Goal: Transaction & Acquisition: Book appointment/travel/reservation

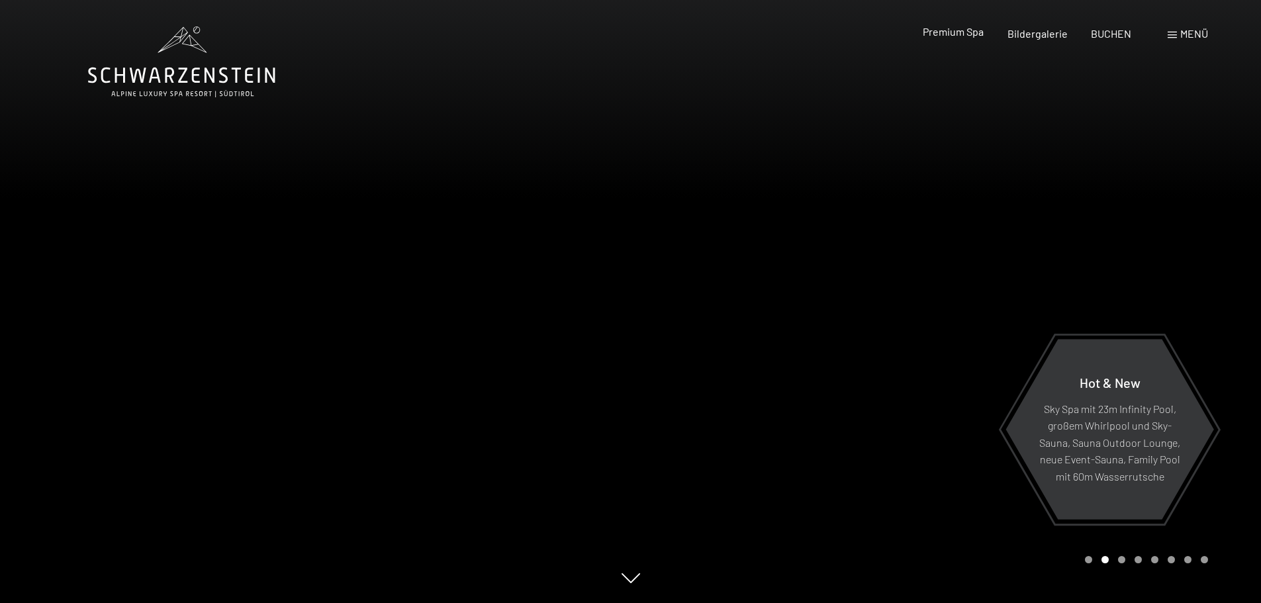
click at [968, 36] on span "Premium Spa" at bounding box center [953, 31] width 61 height 13
click at [1020, 29] on span "Bildergalerie" at bounding box center [1038, 31] width 60 height 13
click at [1097, 30] on span "BUCHEN" at bounding box center [1111, 31] width 40 height 13
click at [1176, 30] on div "Menü" at bounding box center [1188, 33] width 40 height 15
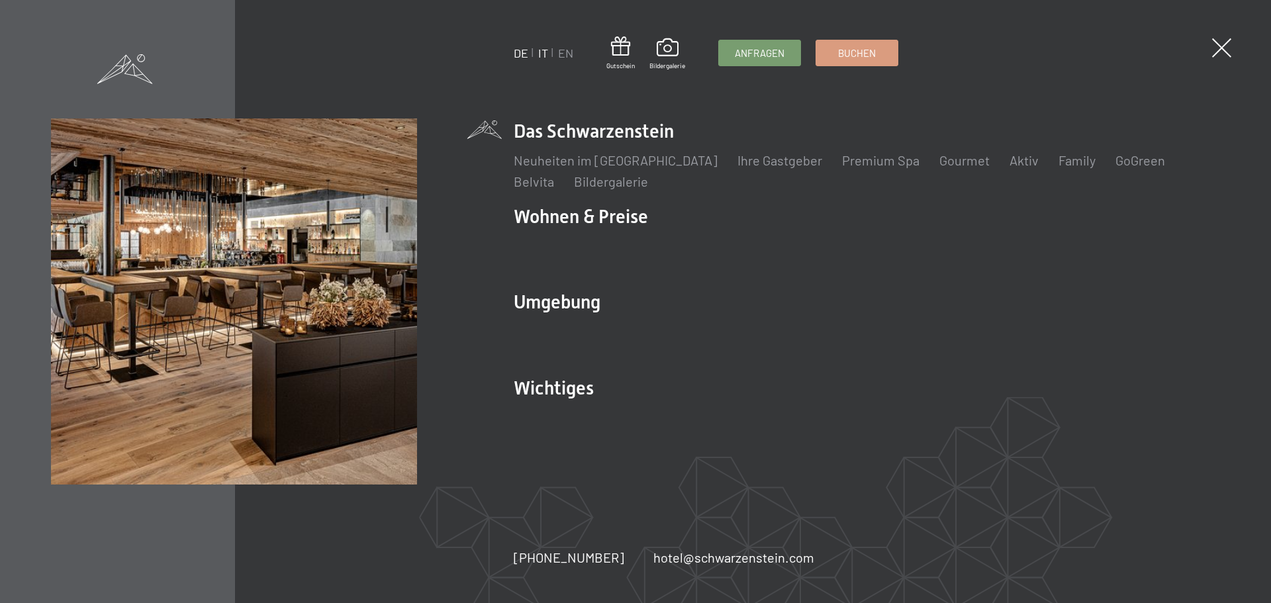
click at [545, 50] on link "IT" at bounding box center [543, 53] width 10 height 15
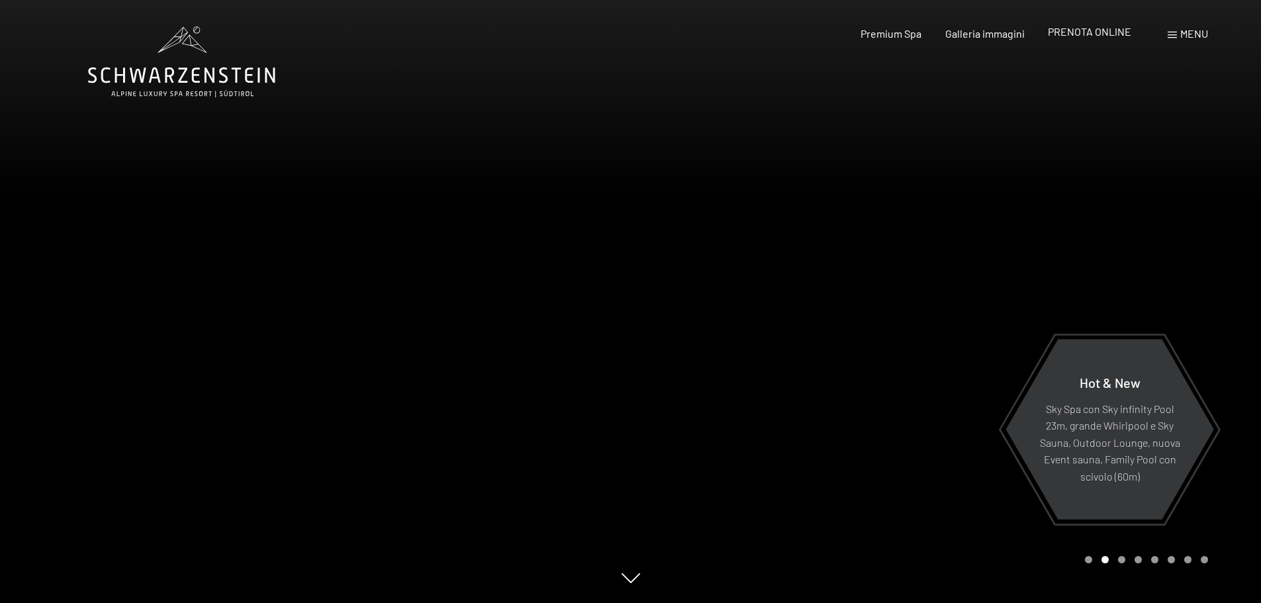
click at [1071, 32] on span "PRENOTA ONLINE" at bounding box center [1089, 31] width 83 height 13
click at [1073, 30] on span "PRENOTA ONLINE" at bounding box center [1089, 31] width 83 height 13
click at [1189, 30] on span "Menu" at bounding box center [1195, 33] width 28 height 13
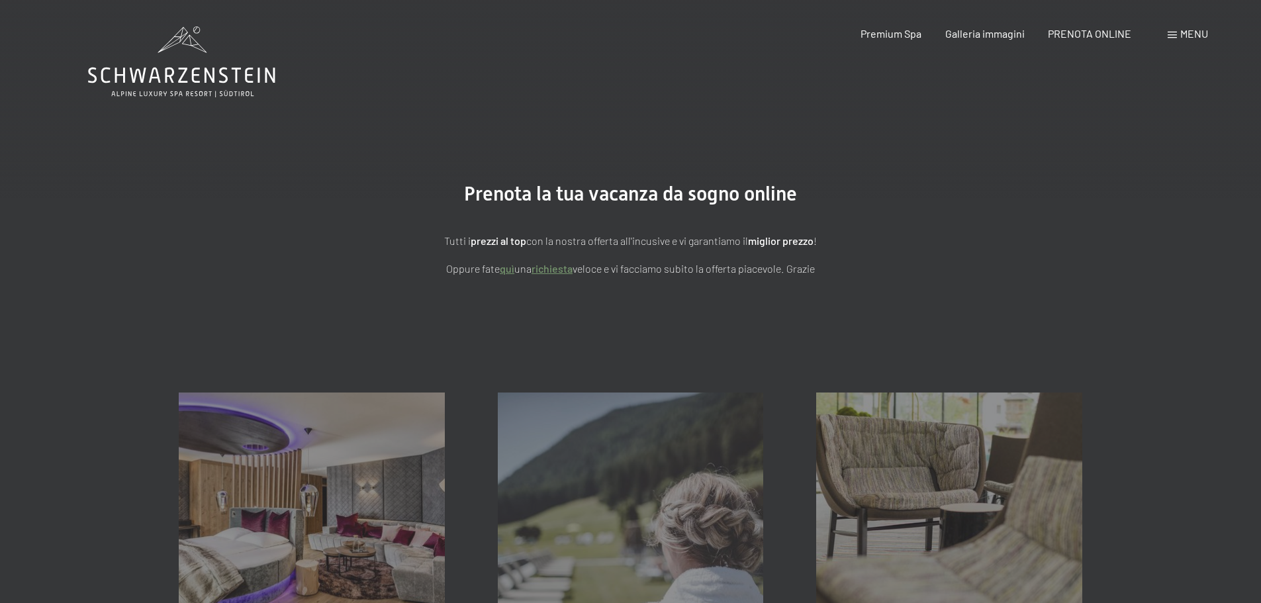
click at [1175, 31] on div "Menu" at bounding box center [1188, 33] width 40 height 15
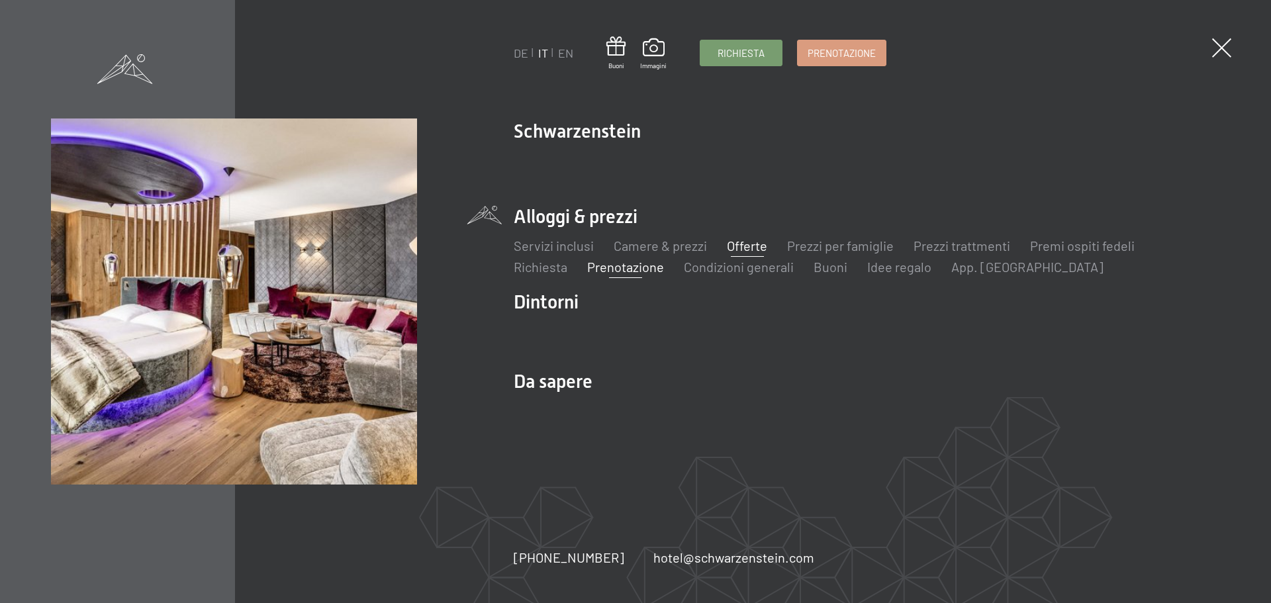
click at [728, 243] on link "Offerte" at bounding box center [747, 246] width 40 height 16
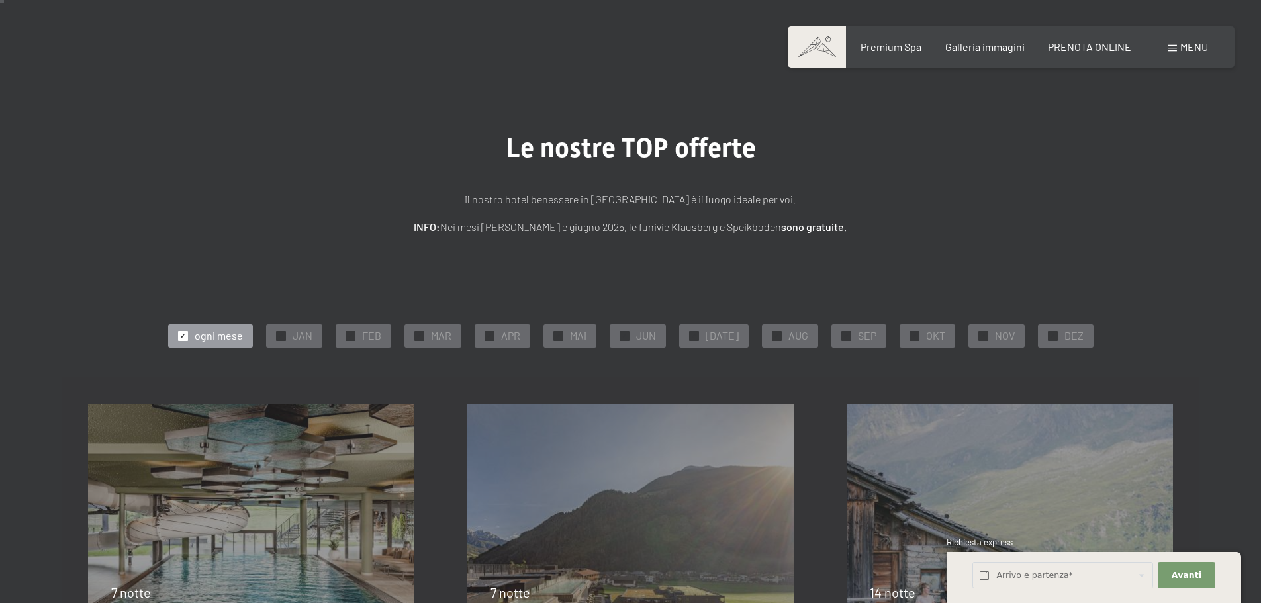
scroll to position [66, 0]
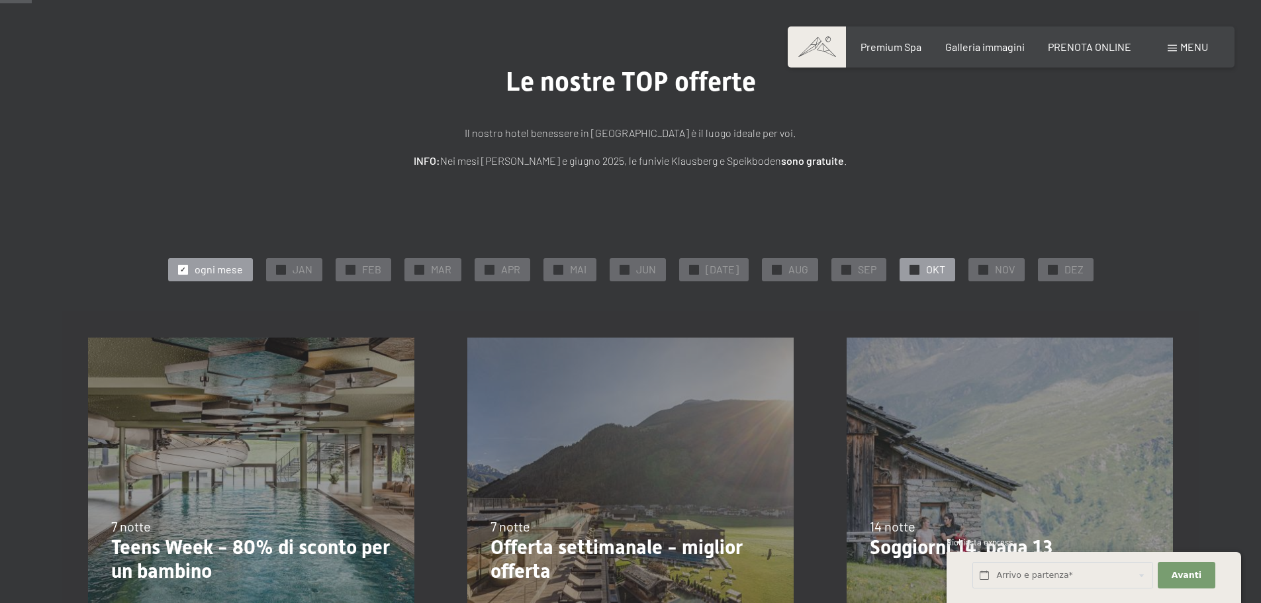
click at [914, 272] on div "✓ OKT" at bounding box center [928, 269] width 56 height 23
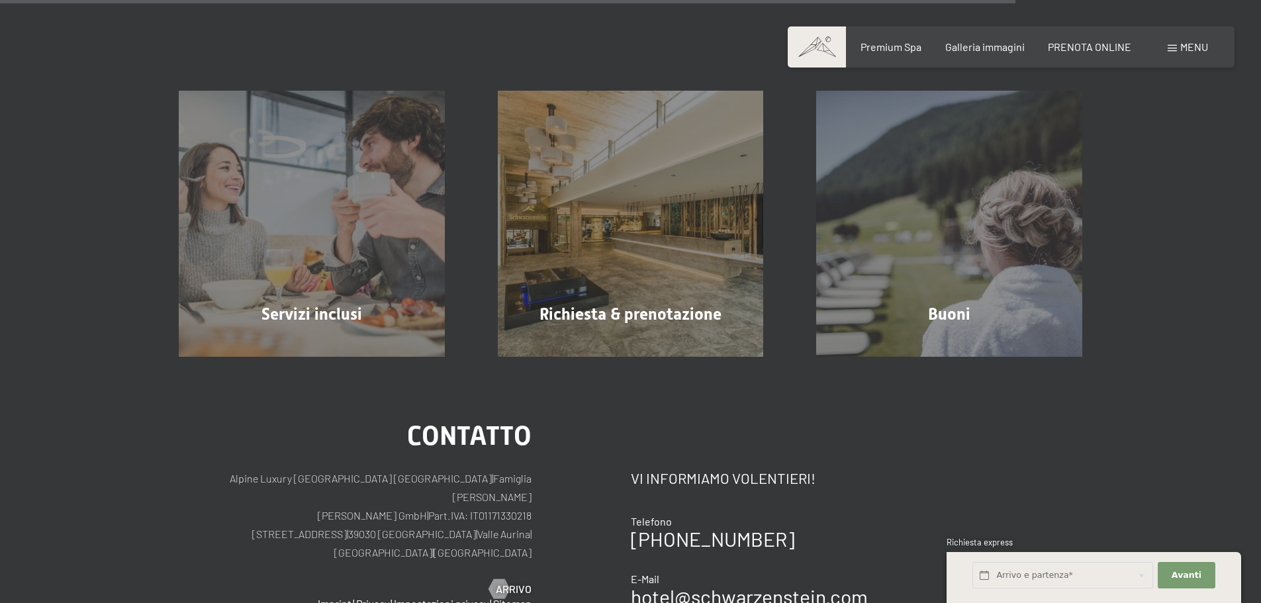
scroll to position [1258, 0]
